Goal: Transaction & Acquisition: Purchase product/service

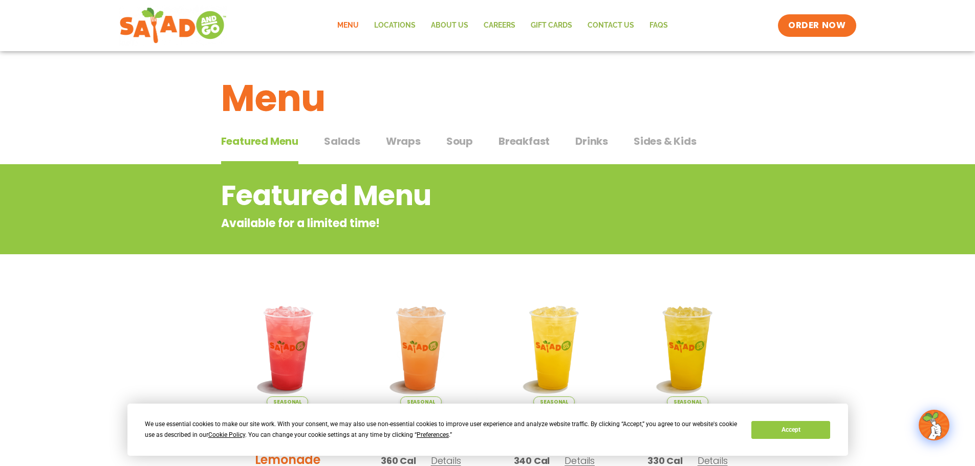
click at [457, 143] on span "Soup" at bounding box center [459, 141] width 27 height 15
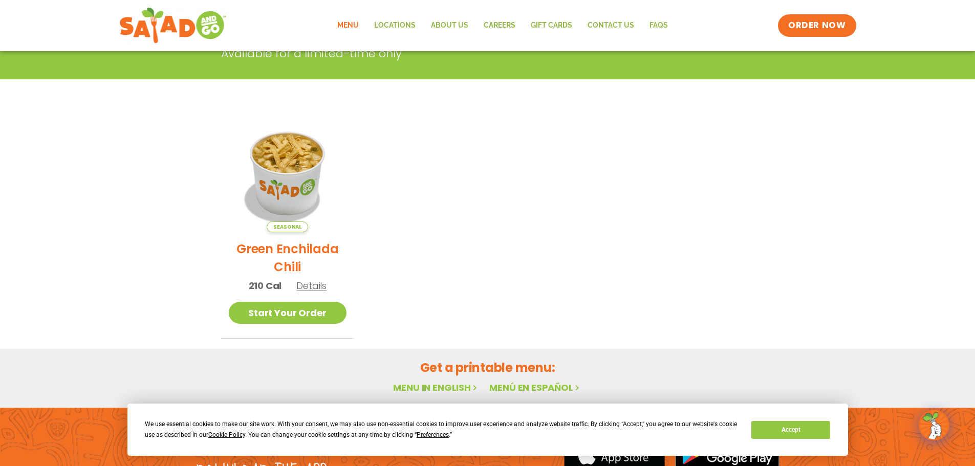
scroll to position [205, 0]
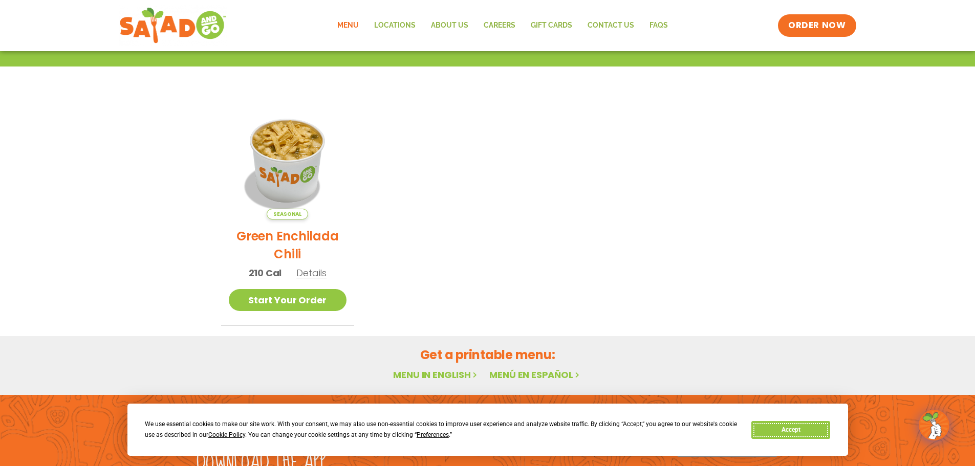
click at [787, 431] on button "Accept" at bounding box center [790, 430] width 79 height 18
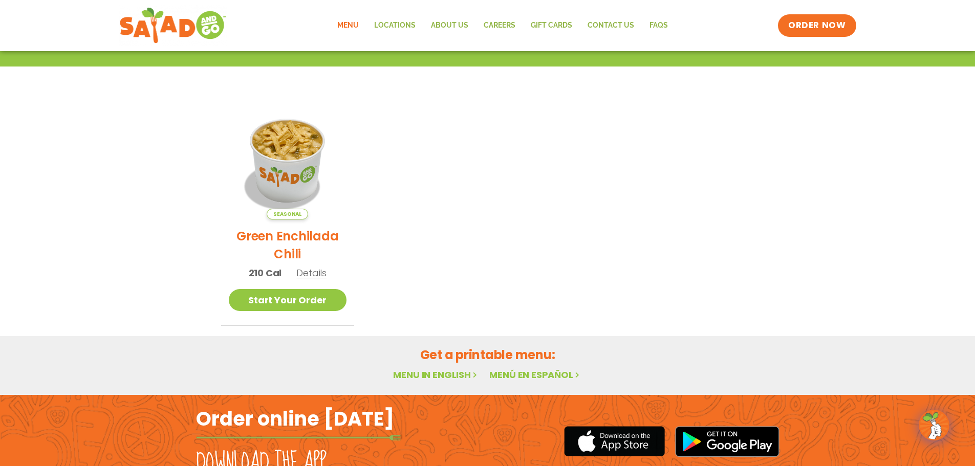
click at [351, 25] on link "Menu" at bounding box center [348, 26] width 37 height 24
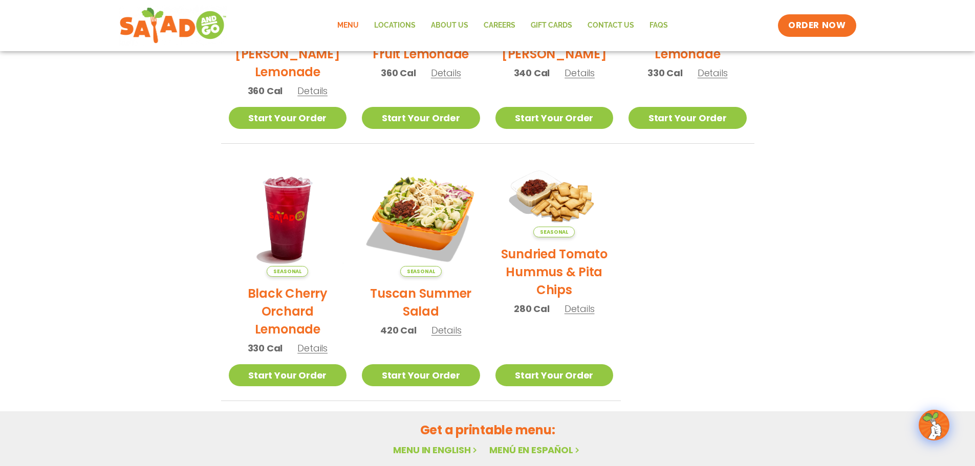
scroll to position [549, 0]
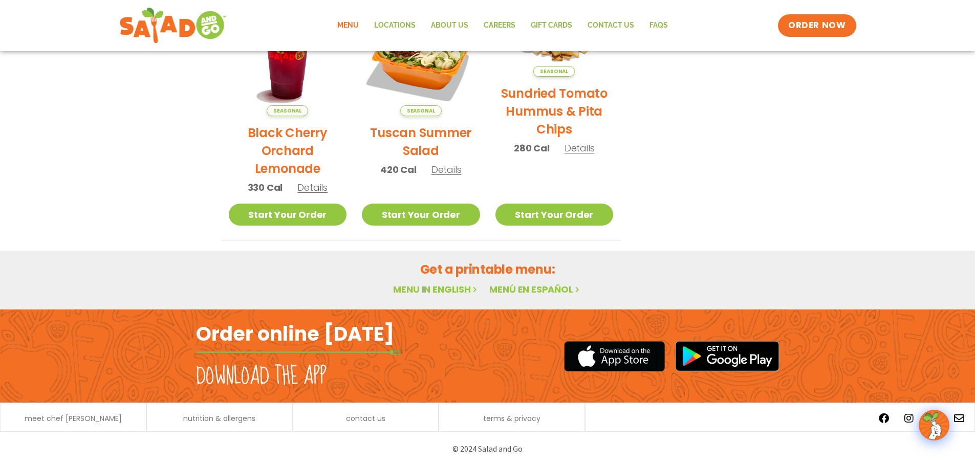
click at [449, 289] on link "Menu in English" at bounding box center [436, 289] width 86 height 13
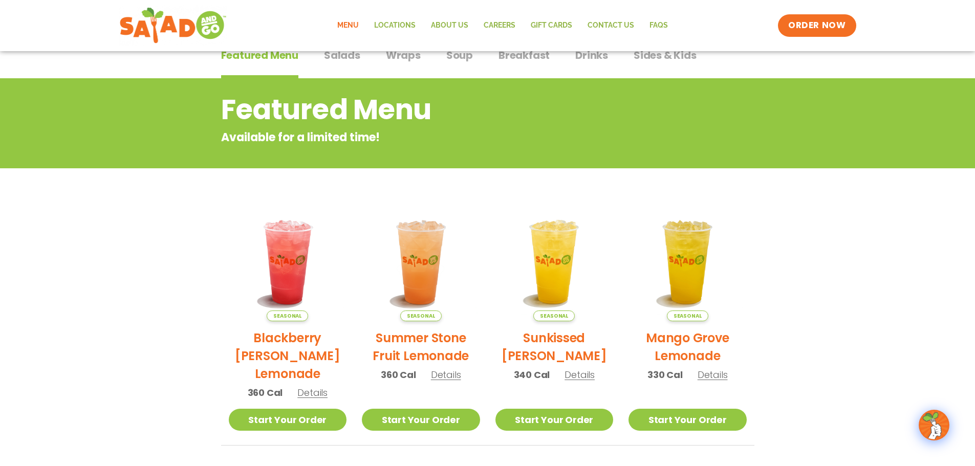
scroll to position [51, 0]
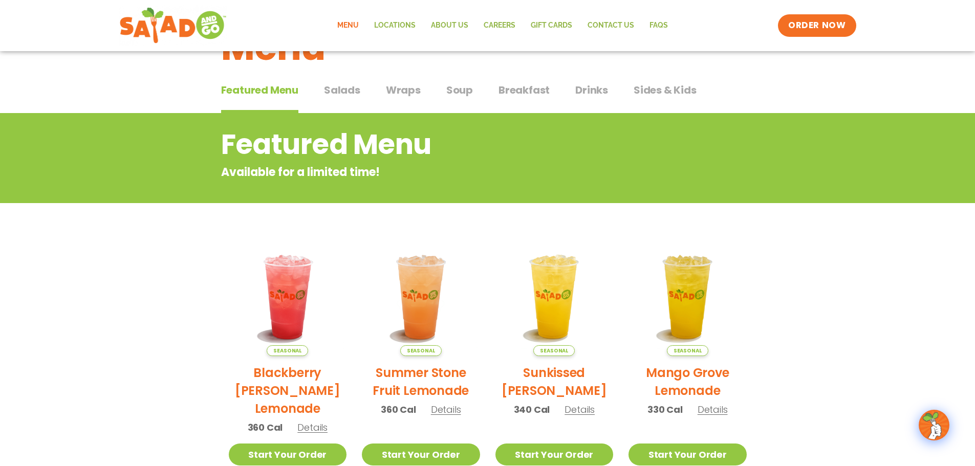
click at [338, 91] on span "Salads" at bounding box center [342, 89] width 36 height 15
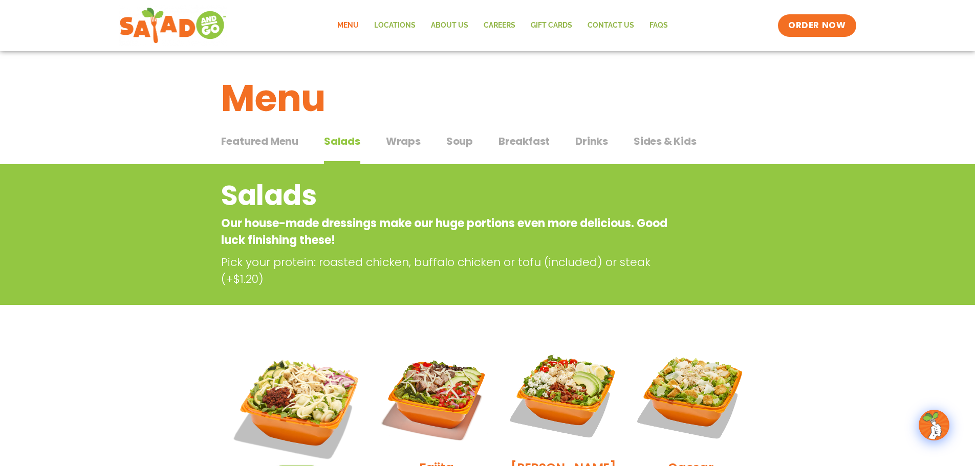
click at [411, 140] on span "Wraps" at bounding box center [403, 141] width 35 height 15
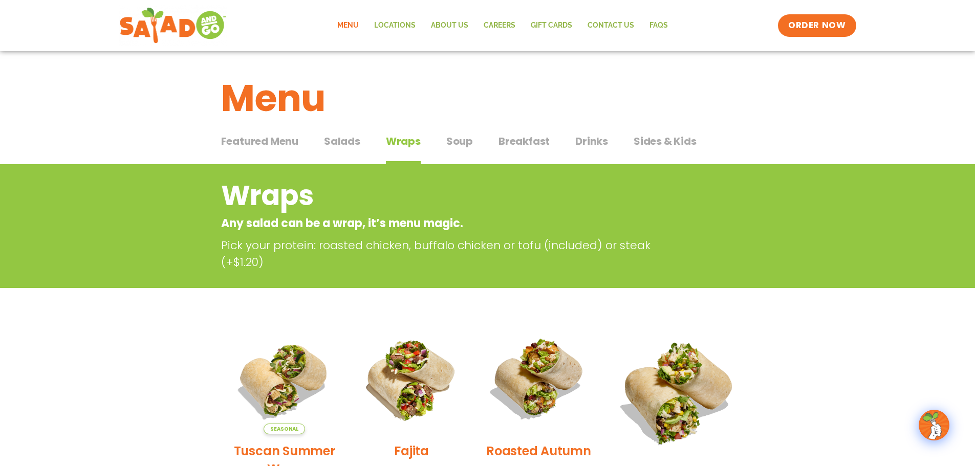
click at [456, 142] on span "Soup" at bounding box center [459, 141] width 27 height 15
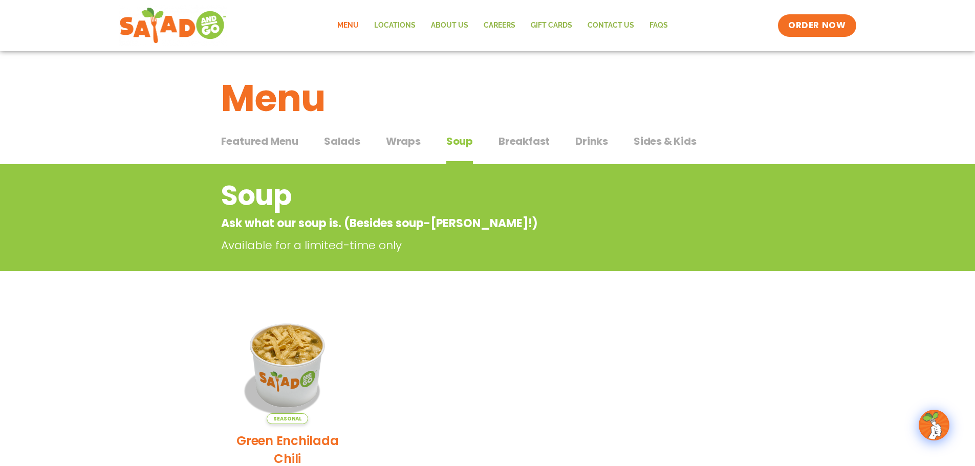
click at [538, 139] on span "Breakfast" at bounding box center [523, 141] width 51 height 15
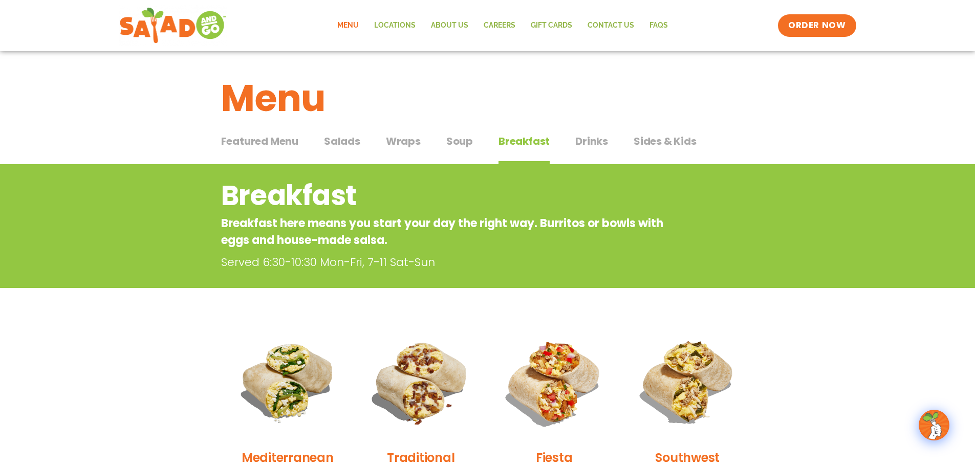
click at [584, 141] on span "Drinks" at bounding box center [591, 141] width 33 height 15
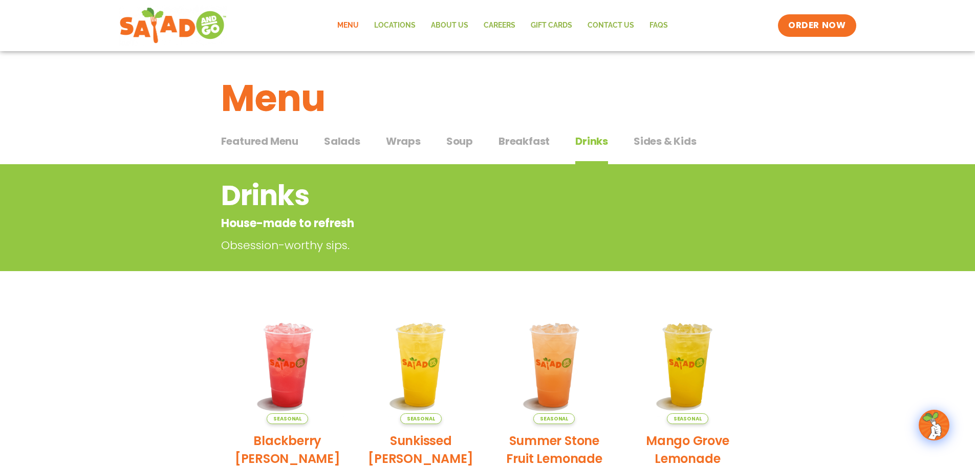
click at [641, 139] on span "Sides & Kids" at bounding box center [665, 141] width 63 height 15
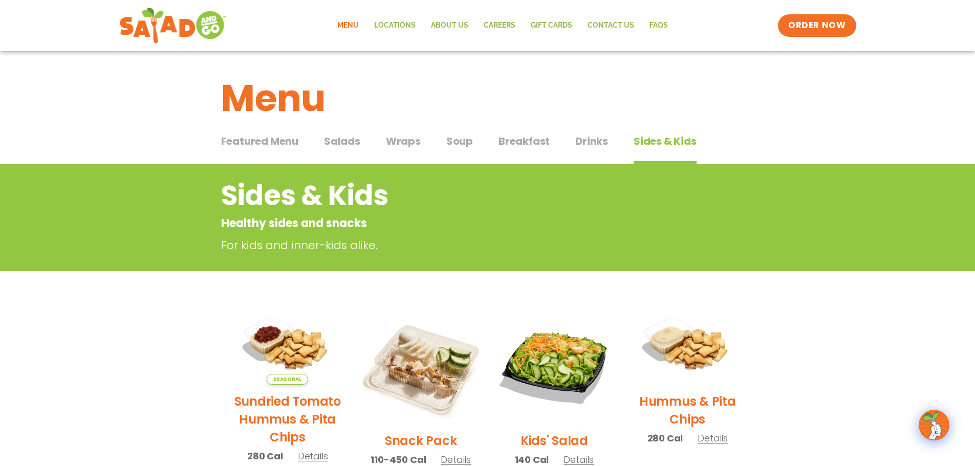
click at [456, 138] on span "Soup" at bounding box center [459, 141] width 27 height 15
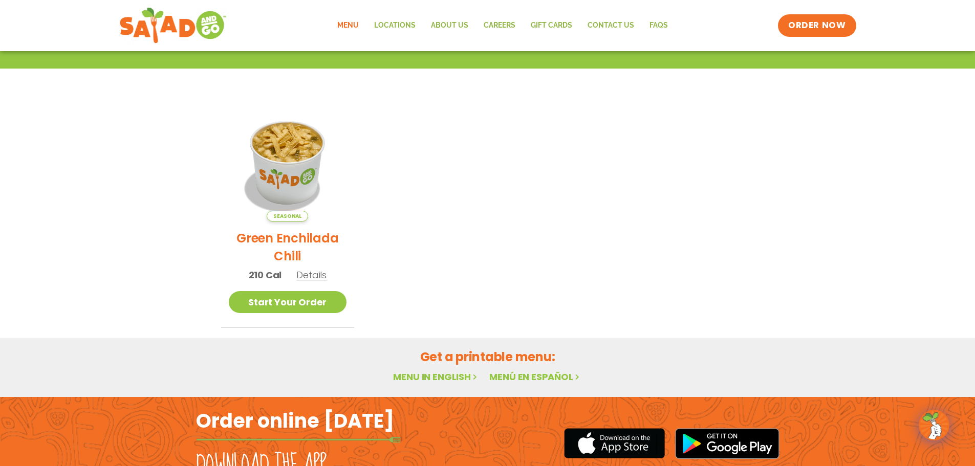
scroll to position [205, 0]
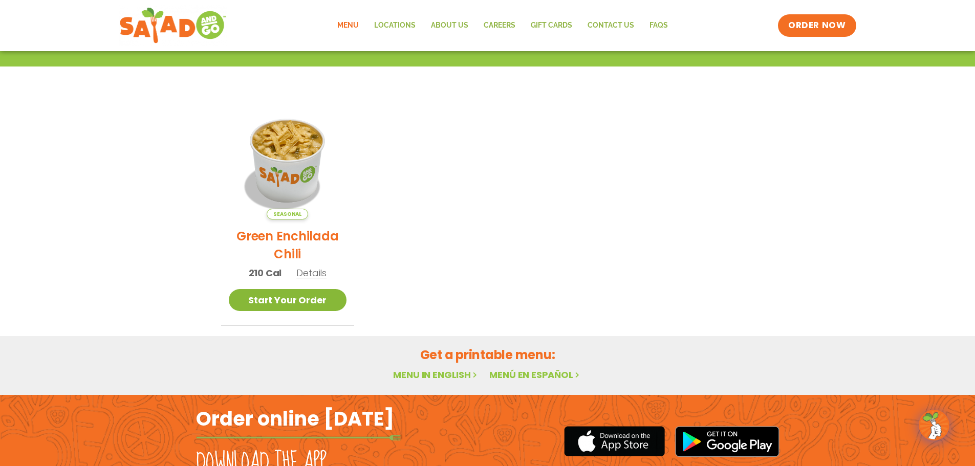
click at [304, 297] on link "Start Your Order" at bounding box center [288, 300] width 118 height 22
